Goal: Task Accomplishment & Management: Complete application form

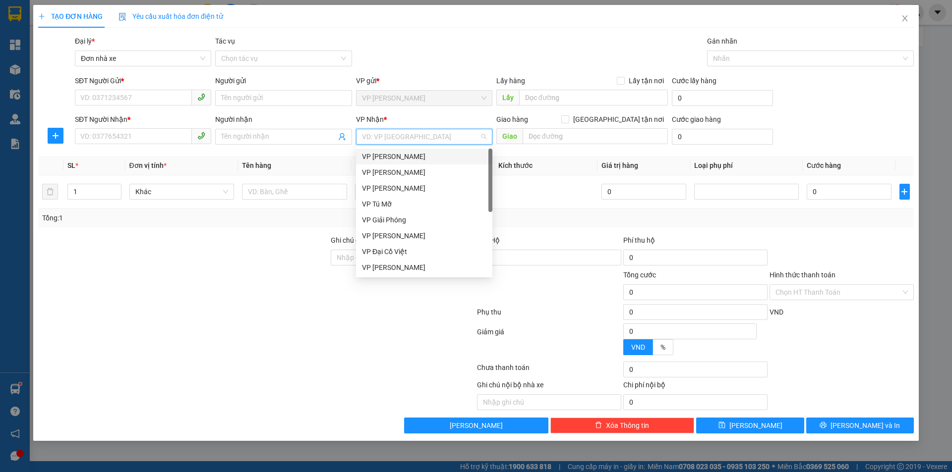
click at [415, 134] on input "search" at bounding box center [420, 136] width 117 height 15
click at [409, 222] on div "VP Giải Phóng" at bounding box center [424, 220] width 124 height 11
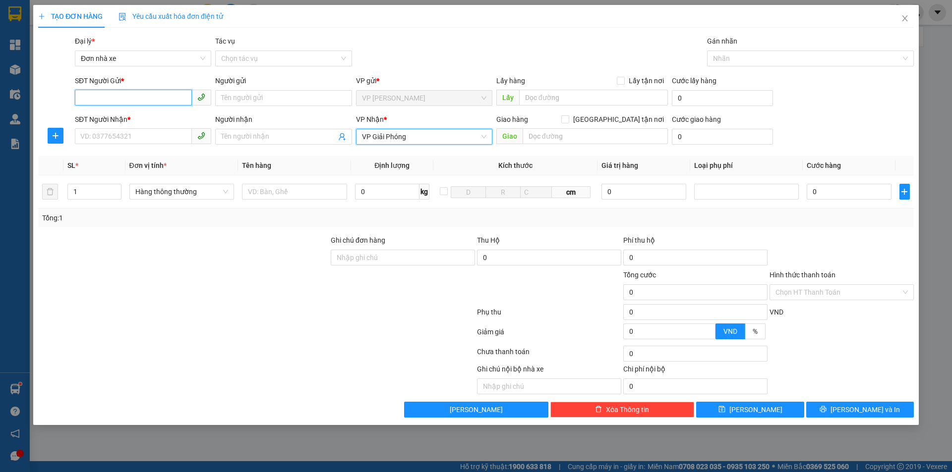
click at [115, 100] on input "SĐT Người Gửi *" at bounding box center [133, 98] width 117 height 16
type input "0818704236"
click at [285, 103] on input "Người gửi" at bounding box center [283, 98] width 136 height 16
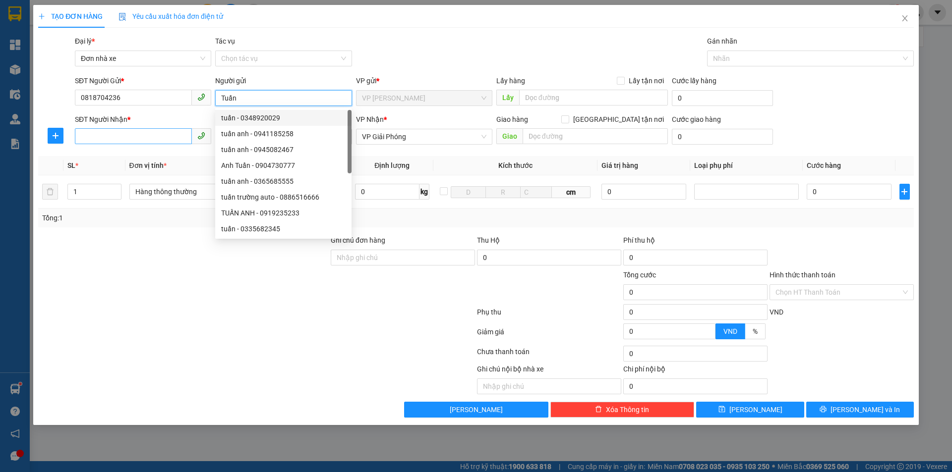
type input "Tuấn"
click at [143, 137] on input "SĐT Người Nhận *" at bounding box center [133, 136] width 117 height 16
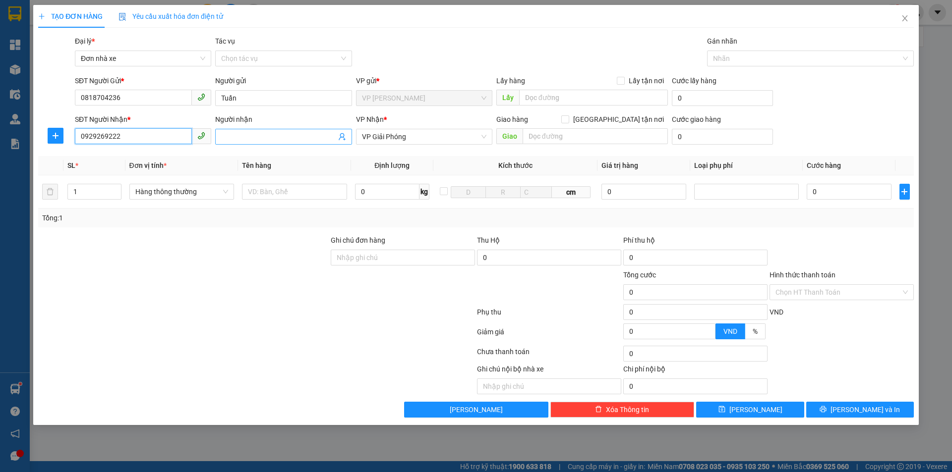
type input "0929269222"
click at [253, 137] on input "Người nhận" at bounding box center [278, 136] width 115 height 11
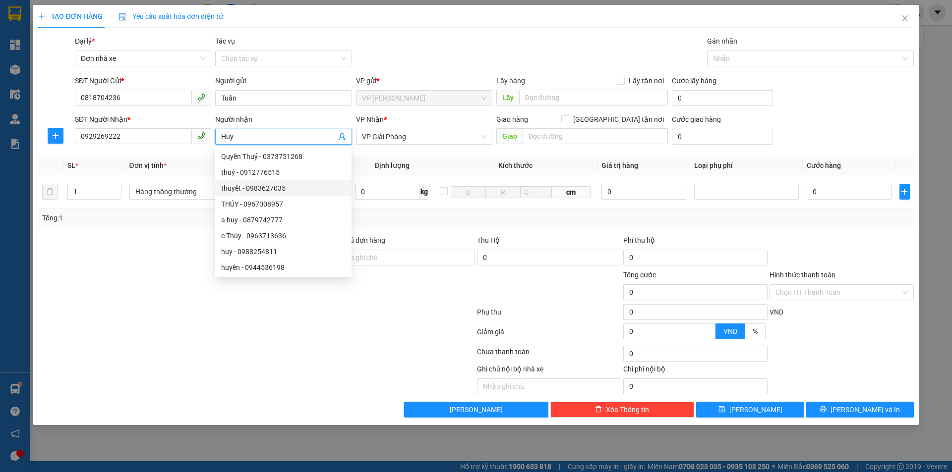
type input "Huy"
click at [394, 230] on div "Transit Pickup Surcharge Ids Transit Deliver Surcharge Ids Transit Deliver Surc…" at bounding box center [475, 227] width 875 height 382
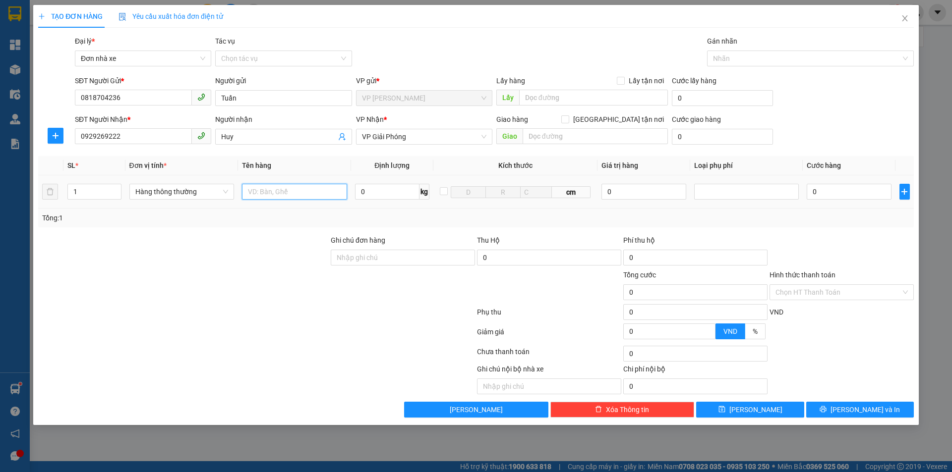
click at [286, 193] on input "text" at bounding box center [294, 192] width 105 height 16
type input "01 bọc trắng"
click at [359, 189] on input "0" at bounding box center [387, 192] width 64 height 16
type input "1"
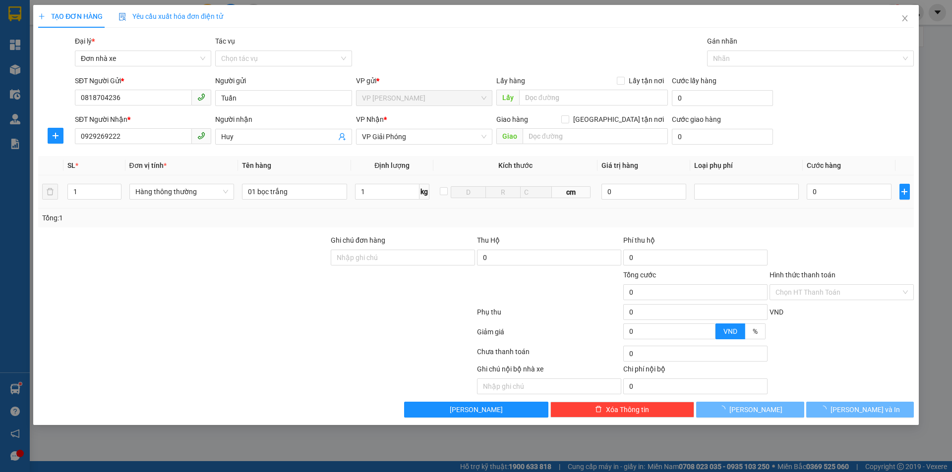
click at [881, 202] on td "0" at bounding box center [849, 191] width 92 height 33
type input "30.000"
click at [864, 410] on span "Lưu và In" at bounding box center [864, 409] width 69 height 11
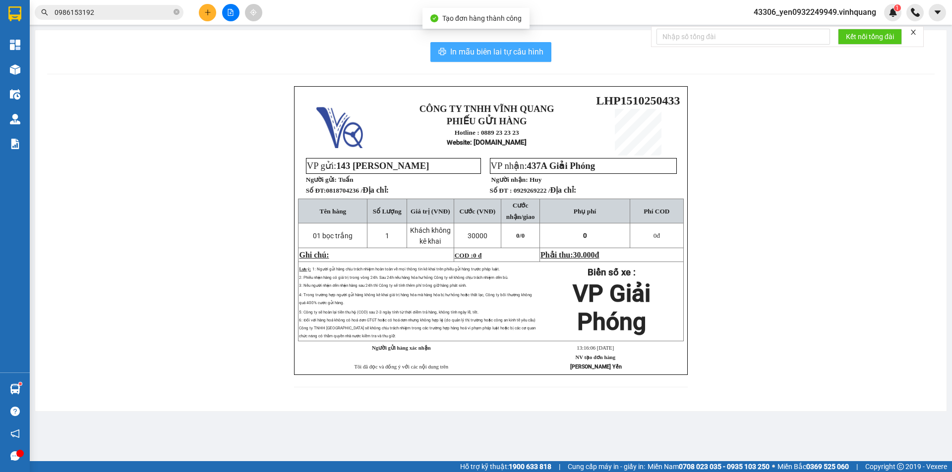
click at [491, 47] on span "In mẫu biên lai tự cấu hình" at bounding box center [496, 52] width 93 height 12
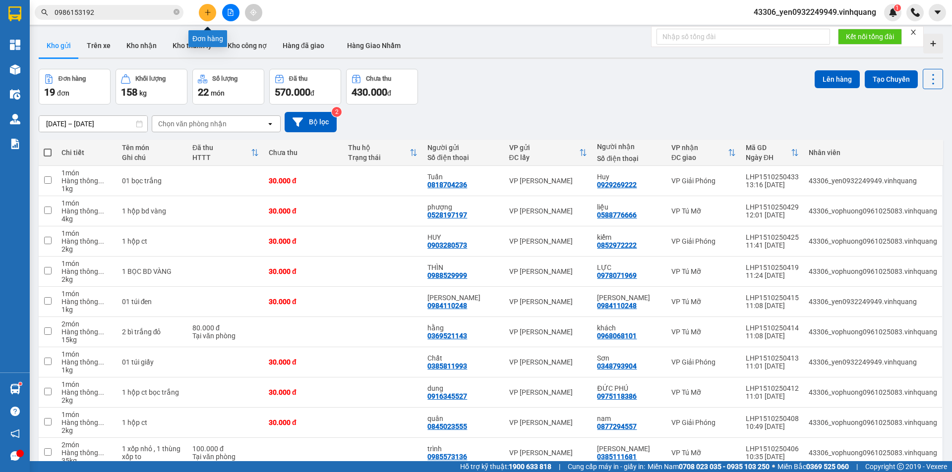
click at [205, 12] on icon "plus" at bounding box center [207, 12] width 5 height 0
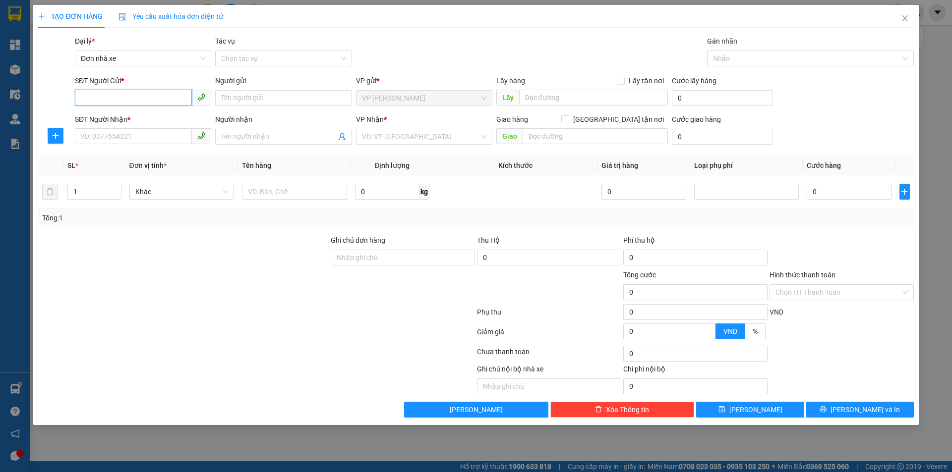
click at [121, 95] on input "SĐT Người Gửi *" at bounding box center [133, 98] width 117 height 16
type input "0981288768"
click at [97, 121] on div "0981288768 - Em Hà" at bounding box center [143, 118] width 124 height 11
type input "Em Hà"
type input "0838683030"
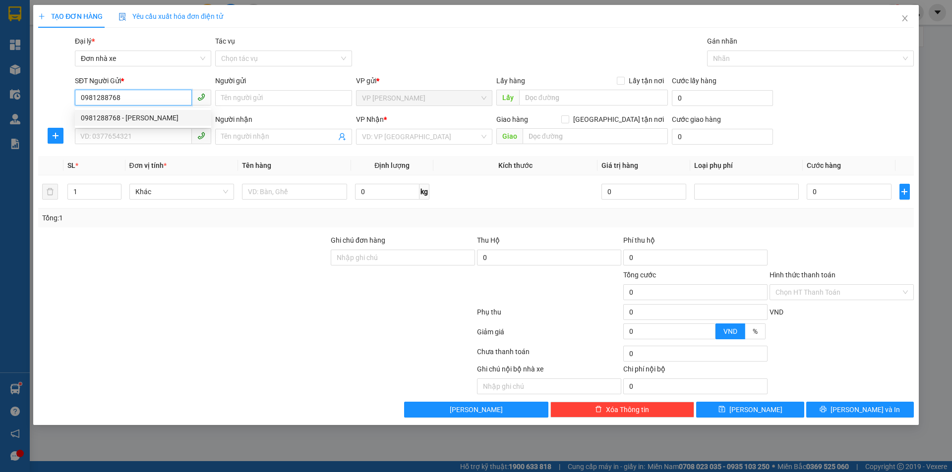
type input "Hương"
checkbox input "true"
type input "32 Đại Từ , hn"
type input "50.000"
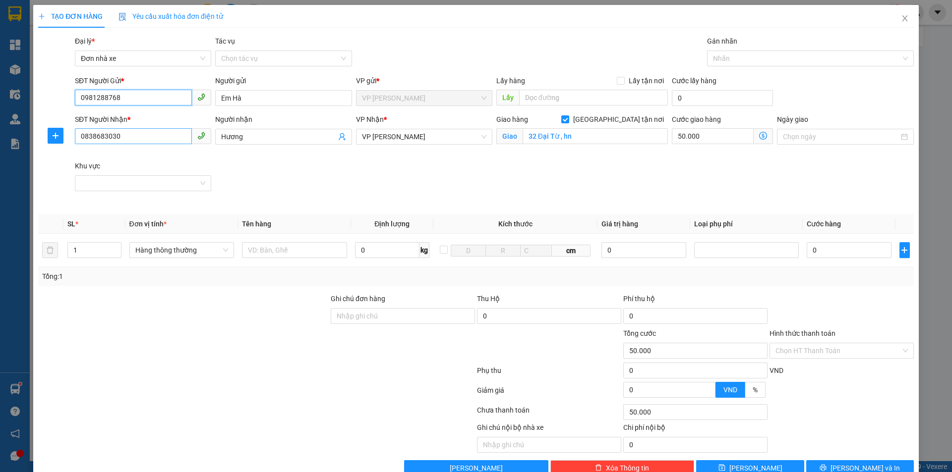
type input "0981288768"
drag, startPoint x: 122, startPoint y: 139, endPoint x: 58, endPoint y: 139, distance: 63.9
click at [58, 139] on div "SĐT Người Nhận * 0838683030 Người nhận Hương VP Nhận * VP Linh Đàm Giao hàng Gi…" at bounding box center [475, 160] width 877 height 93
type input "0966318598"
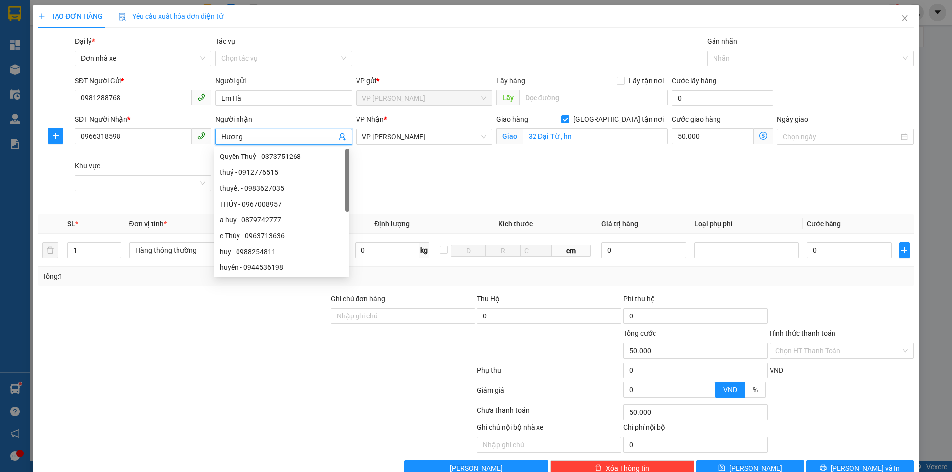
drag, startPoint x: 245, startPoint y: 138, endPoint x: 209, endPoint y: 138, distance: 36.2
click at [209, 138] on div "SĐT Người Nhận * 0966318598 Người nhận Hương VP Nhận * VP Linh Đàm Giao hàng Gi…" at bounding box center [494, 160] width 843 height 93
type input "Thoa"
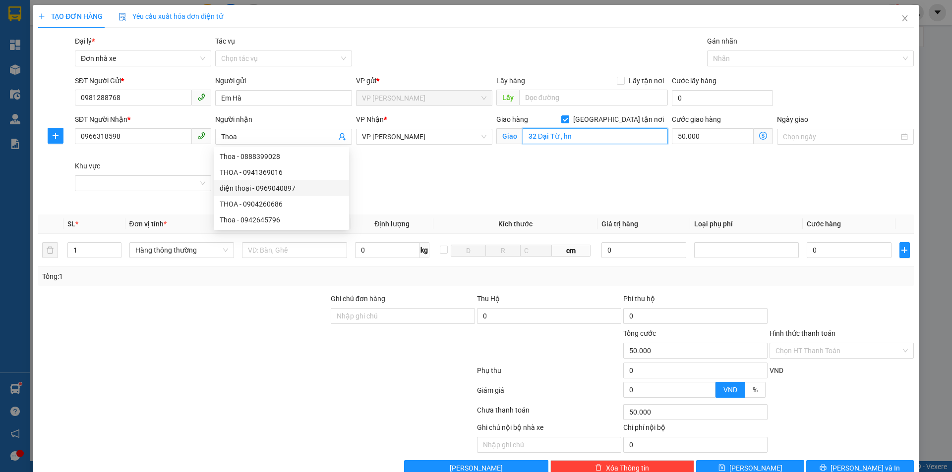
click at [568, 137] on input "32 Đại Từ , hn" at bounding box center [594, 136] width 145 height 16
click at [400, 137] on span "VP [PERSON_NAME]" at bounding box center [424, 136] width 124 height 15
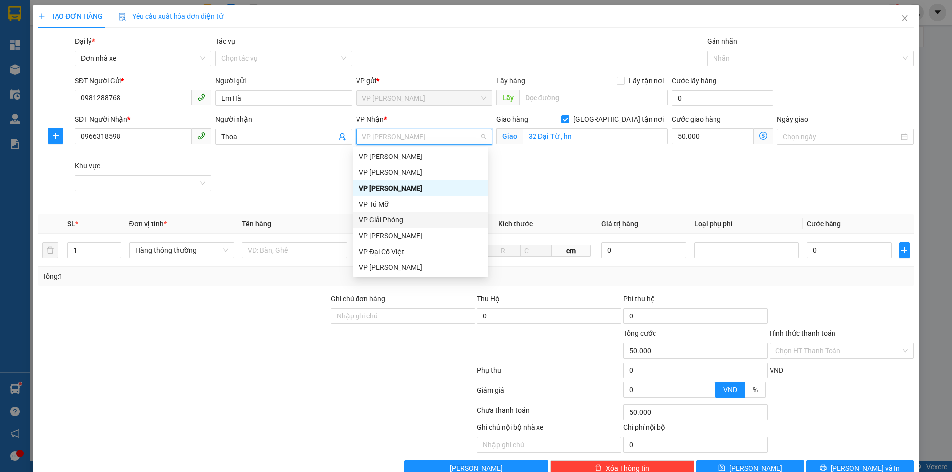
scroll to position [48, 0]
click at [402, 240] on div "VP Trung Kính" at bounding box center [420, 236] width 123 height 11
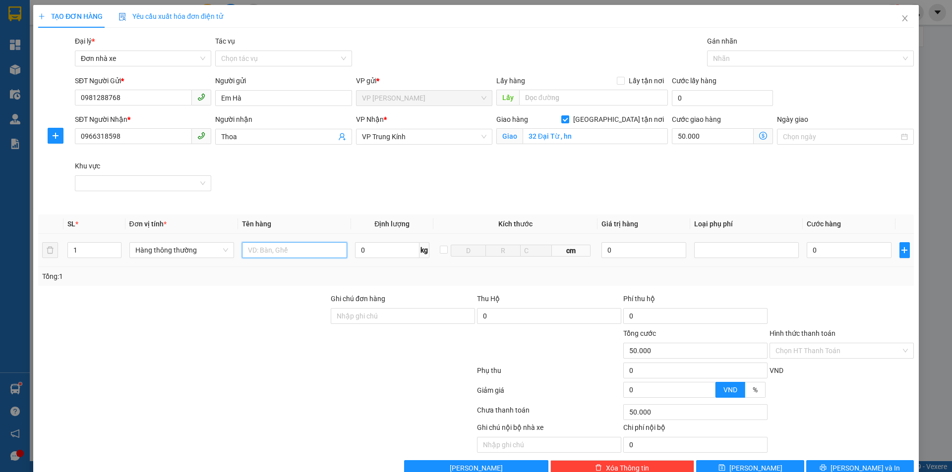
click at [274, 251] on input "text" at bounding box center [294, 250] width 105 height 16
click at [467, 134] on span "VP Trung Kính" at bounding box center [424, 136] width 124 height 15
type input "01 túi đen"
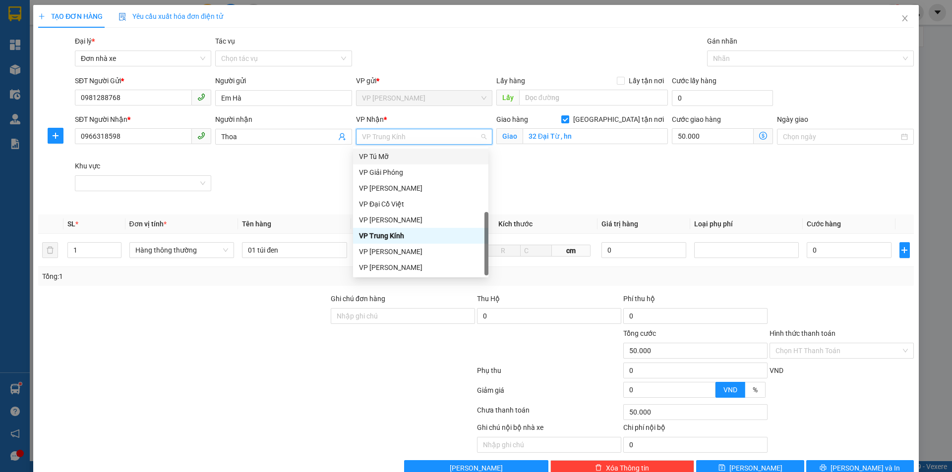
click at [409, 159] on div "VP Tú Mỡ" at bounding box center [420, 156] width 123 height 11
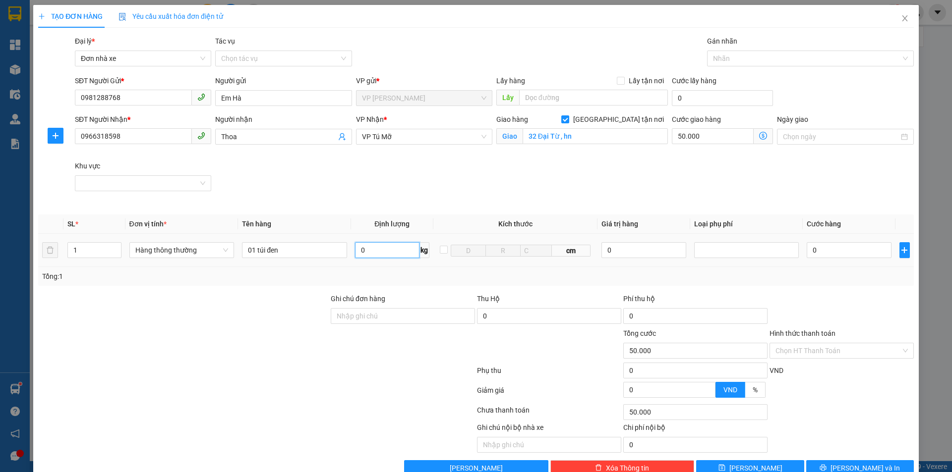
click at [387, 252] on input "0" at bounding box center [387, 250] width 64 height 16
type input "3"
click at [852, 249] on input "0" at bounding box center [849, 250] width 84 height 16
type input "30.000"
type input "80.000"
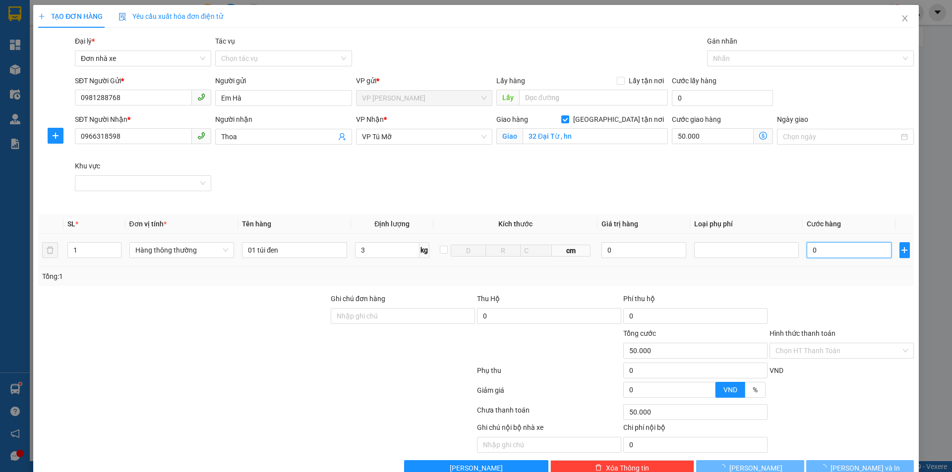
type input "80.000"
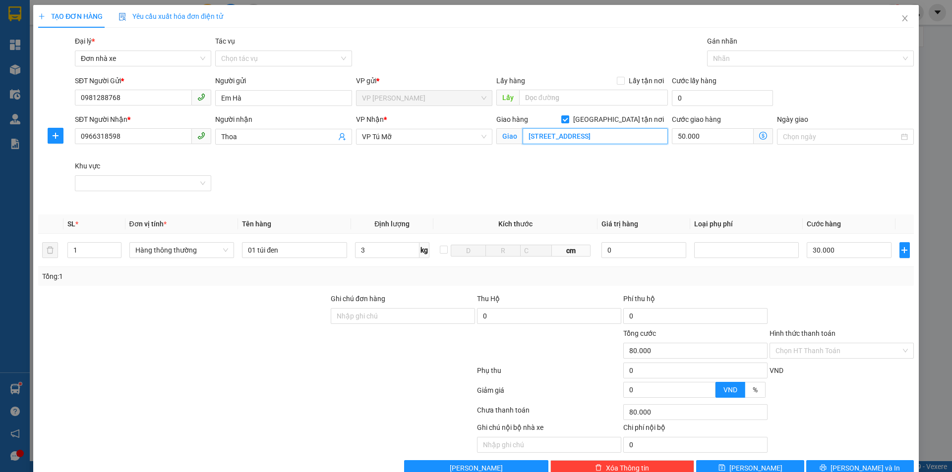
type input "165 Hoàng Quốc Việt , cầu giấy , hn"
click at [759, 133] on icon "dollar-circle" at bounding box center [763, 136] width 8 height 8
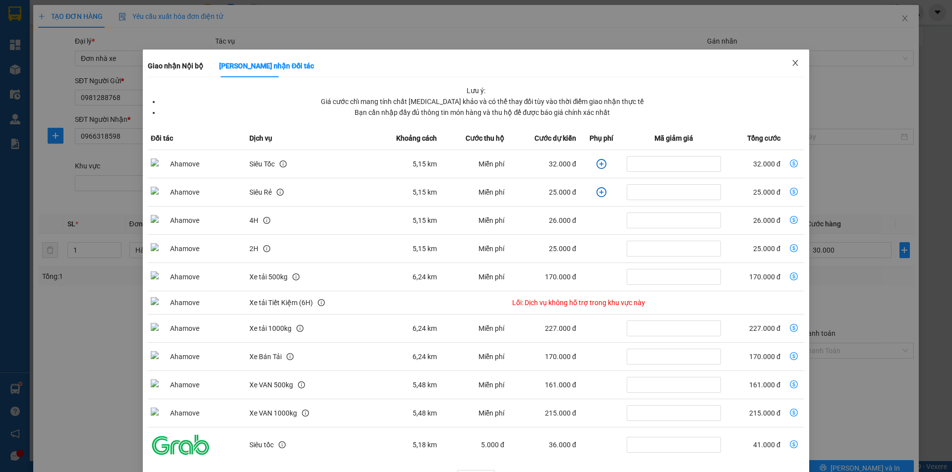
click at [791, 64] on icon "close" at bounding box center [795, 63] width 8 height 8
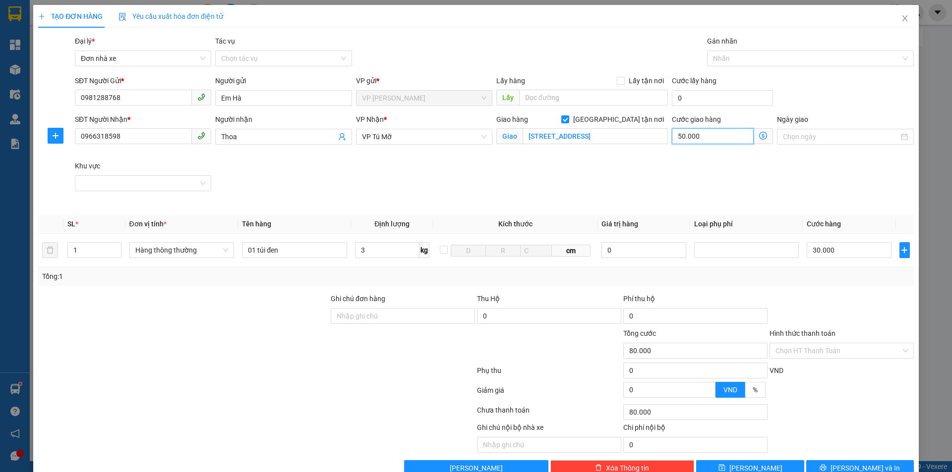
click at [680, 138] on input "50.000" at bounding box center [713, 136] width 82 height 16
type input "30.006"
type input "6"
type input "30.060"
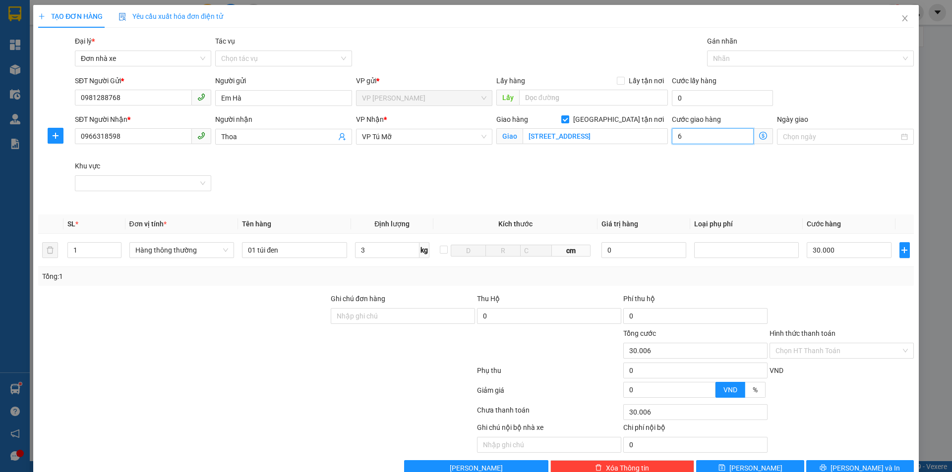
type input "30.060"
type input "60"
type input "30.600"
type input "600"
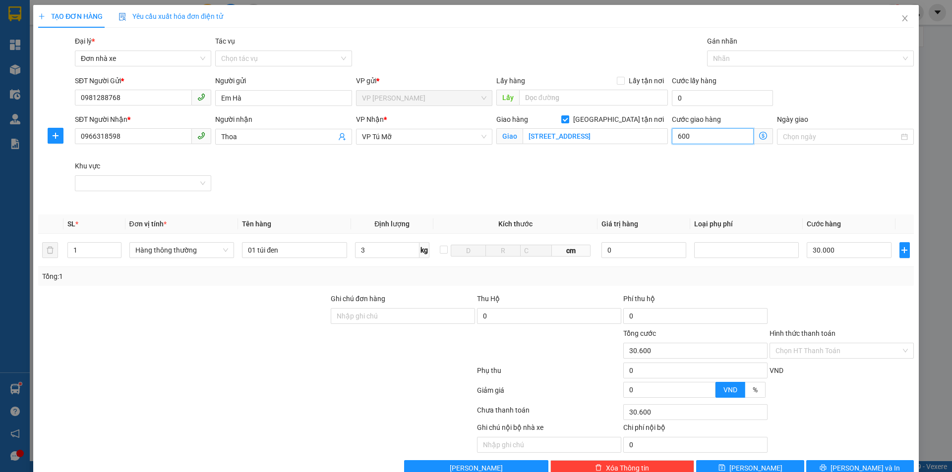
type input "36.000"
type input "6.000"
type input "90.000"
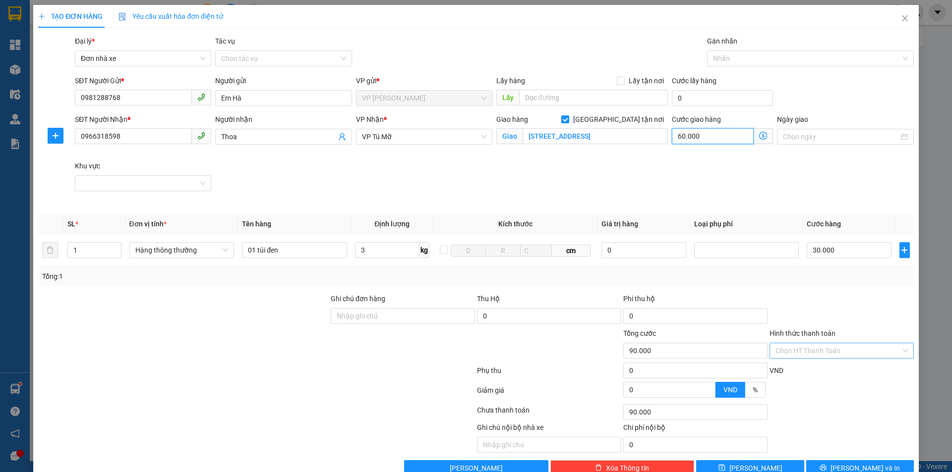
type input "60.000"
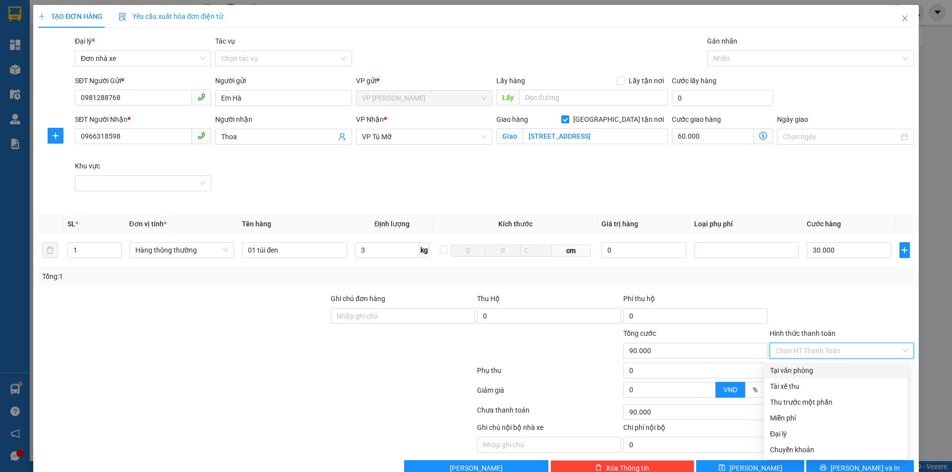
click at [847, 350] on input "Hình thức thanh toán" at bounding box center [837, 351] width 125 height 15
click at [822, 369] on div "Tại văn phòng" at bounding box center [835, 370] width 131 height 11
type input "0"
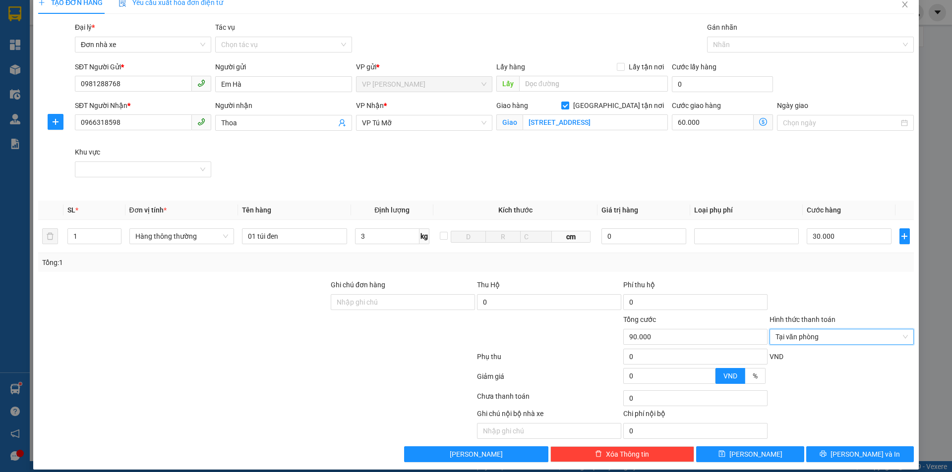
scroll to position [23, 0]
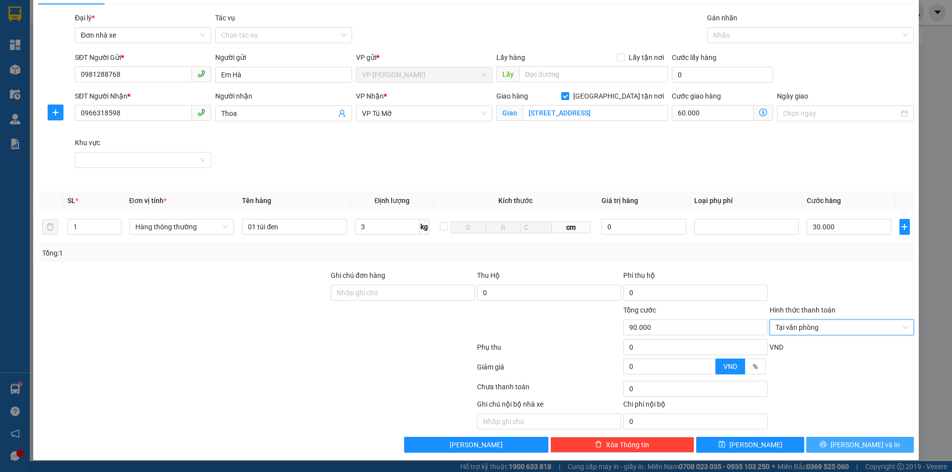
click at [848, 443] on span "Lưu và In" at bounding box center [864, 445] width 69 height 11
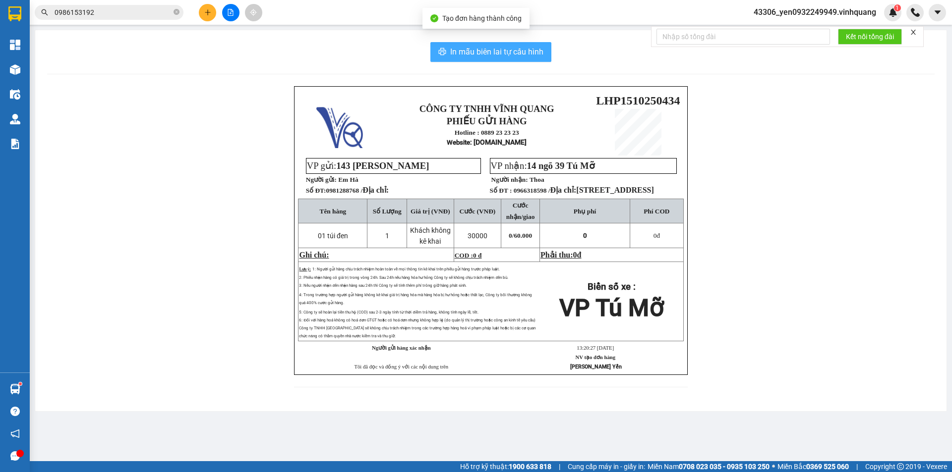
click at [496, 53] on span "In mẫu biên lai tự cấu hình" at bounding box center [496, 52] width 93 height 12
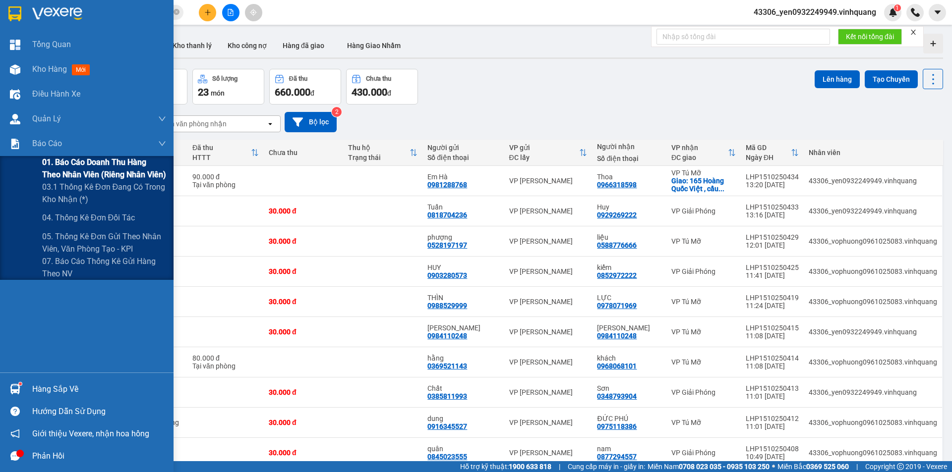
click at [62, 160] on span "01. Báo cáo doanh thu hàng theo nhân viên (riêng nhân viên)" at bounding box center [104, 168] width 124 height 25
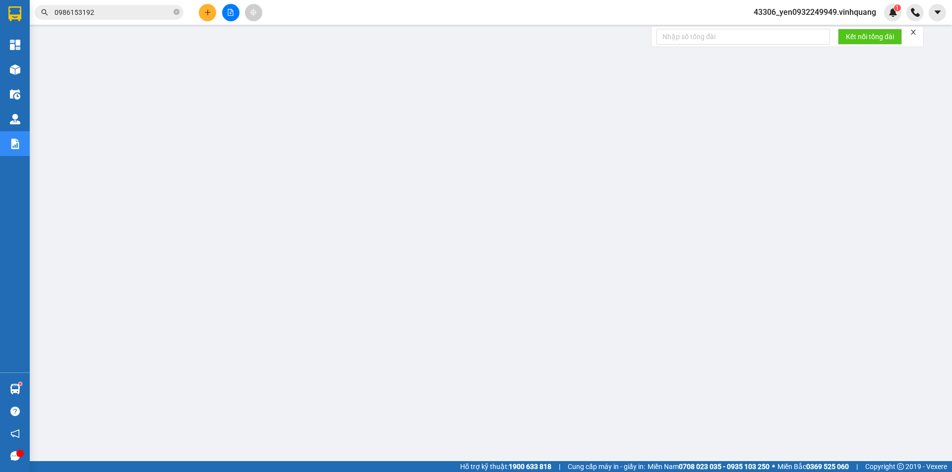
click at [802, 11] on span "43306_yen0932249949.vinhquang" at bounding box center [815, 12] width 138 height 12
click at [770, 31] on span "Đăng xuất" at bounding box center [819, 30] width 116 height 11
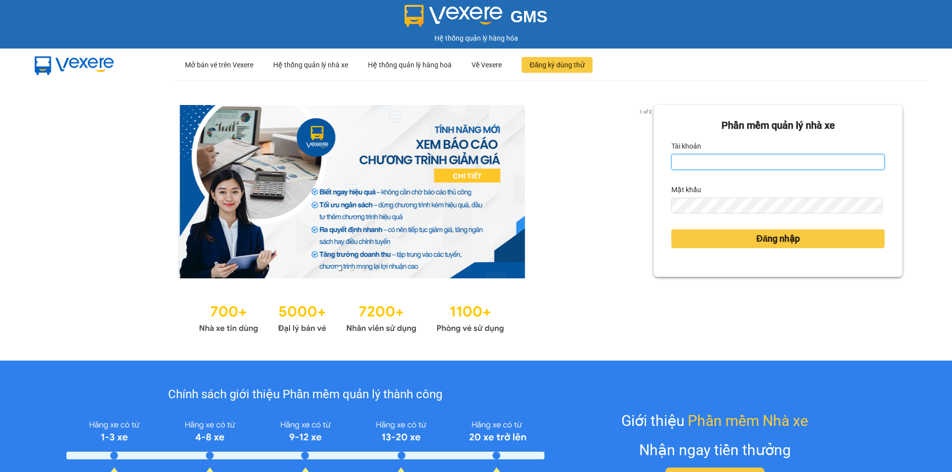
click at [717, 160] on input "Tài khoản" at bounding box center [777, 162] width 213 height 16
type input "chi0346058058.vinhquang"
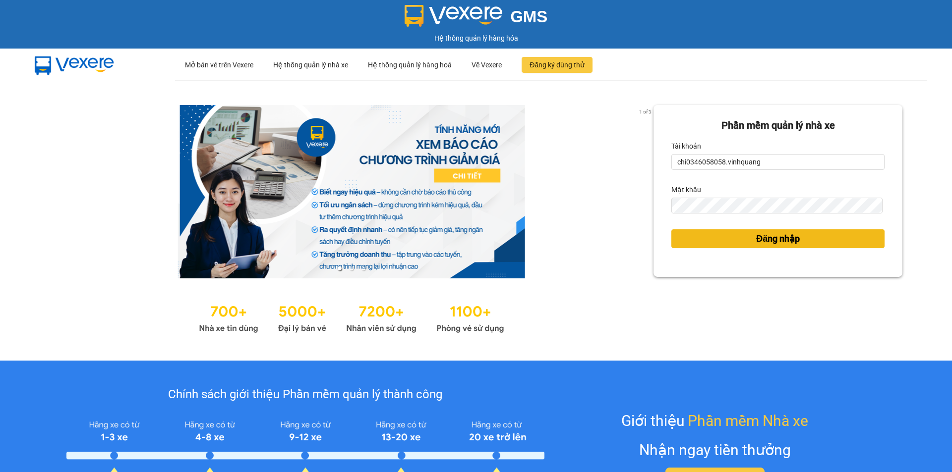
click at [744, 235] on button "Đăng nhập" at bounding box center [777, 239] width 213 height 19
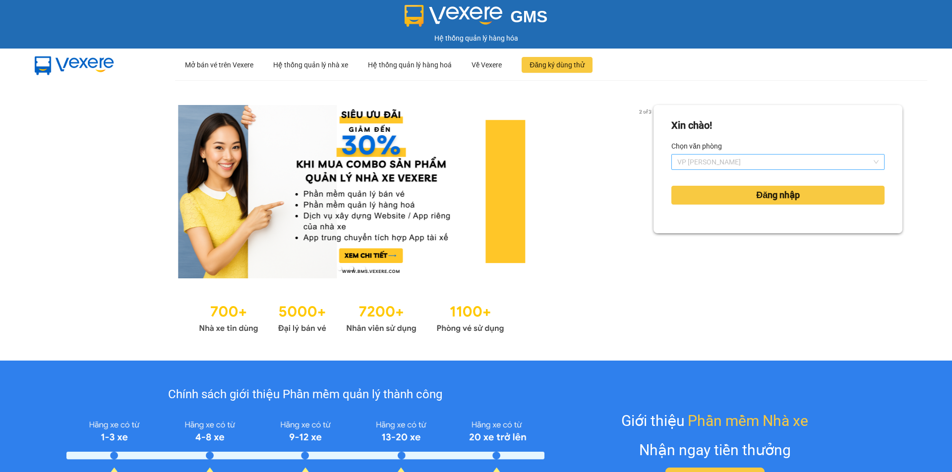
click at [758, 155] on span "VP [PERSON_NAME]" at bounding box center [777, 162] width 201 height 15
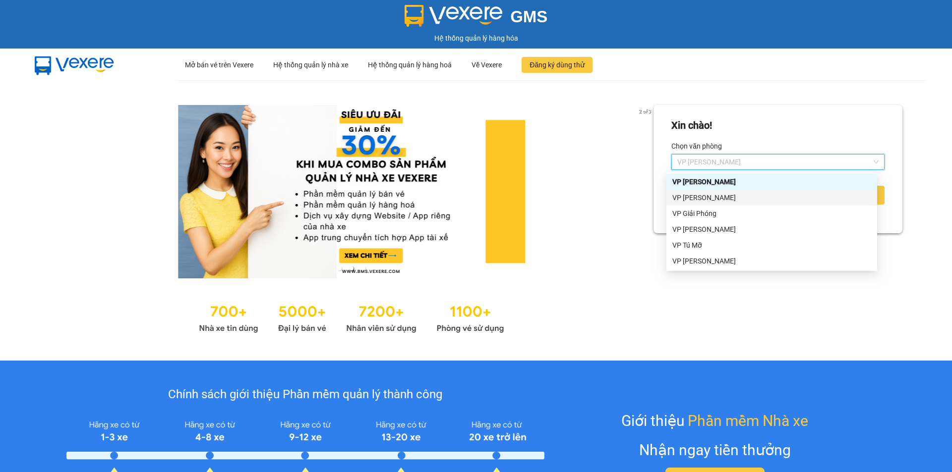
click at [711, 199] on div "VP [PERSON_NAME]" at bounding box center [771, 197] width 199 height 11
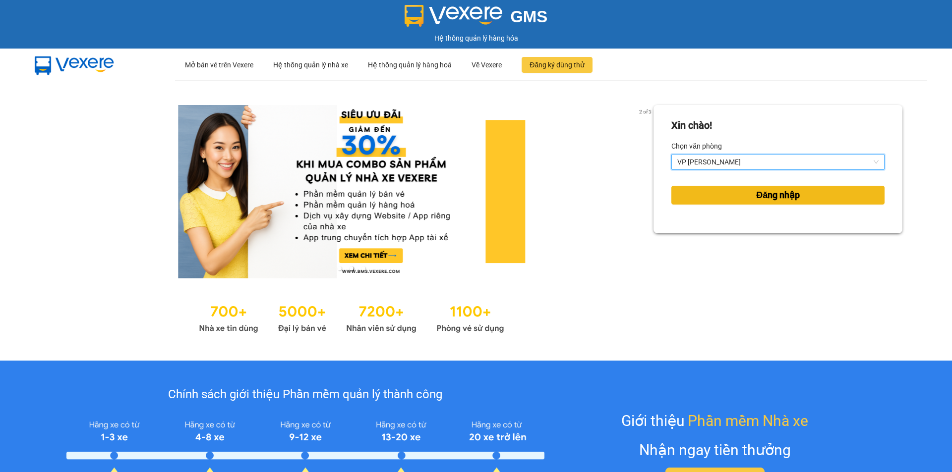
click at [771, 198] on span "Đăng nhập" at bounding box center [778, 195] width 44 height 14
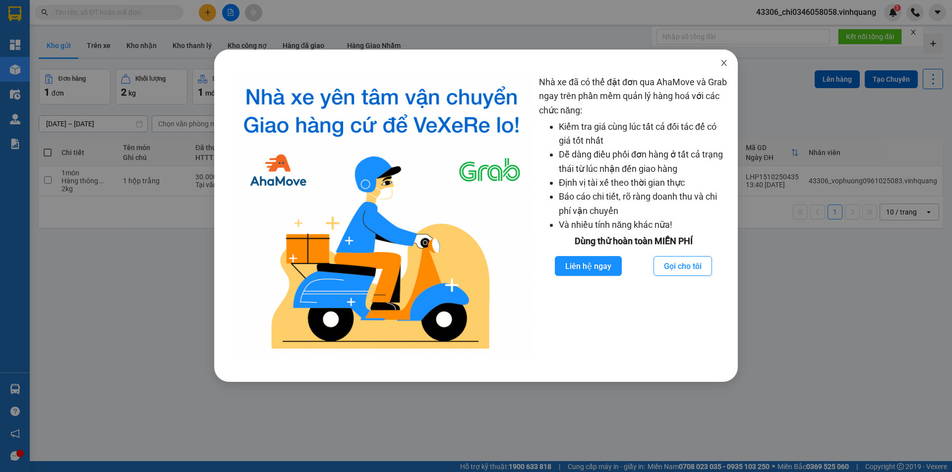
click at [723, 62] on icon "close" at bounding box center [723, 63] width 5 height 6
